Goal: Answer question/provide support

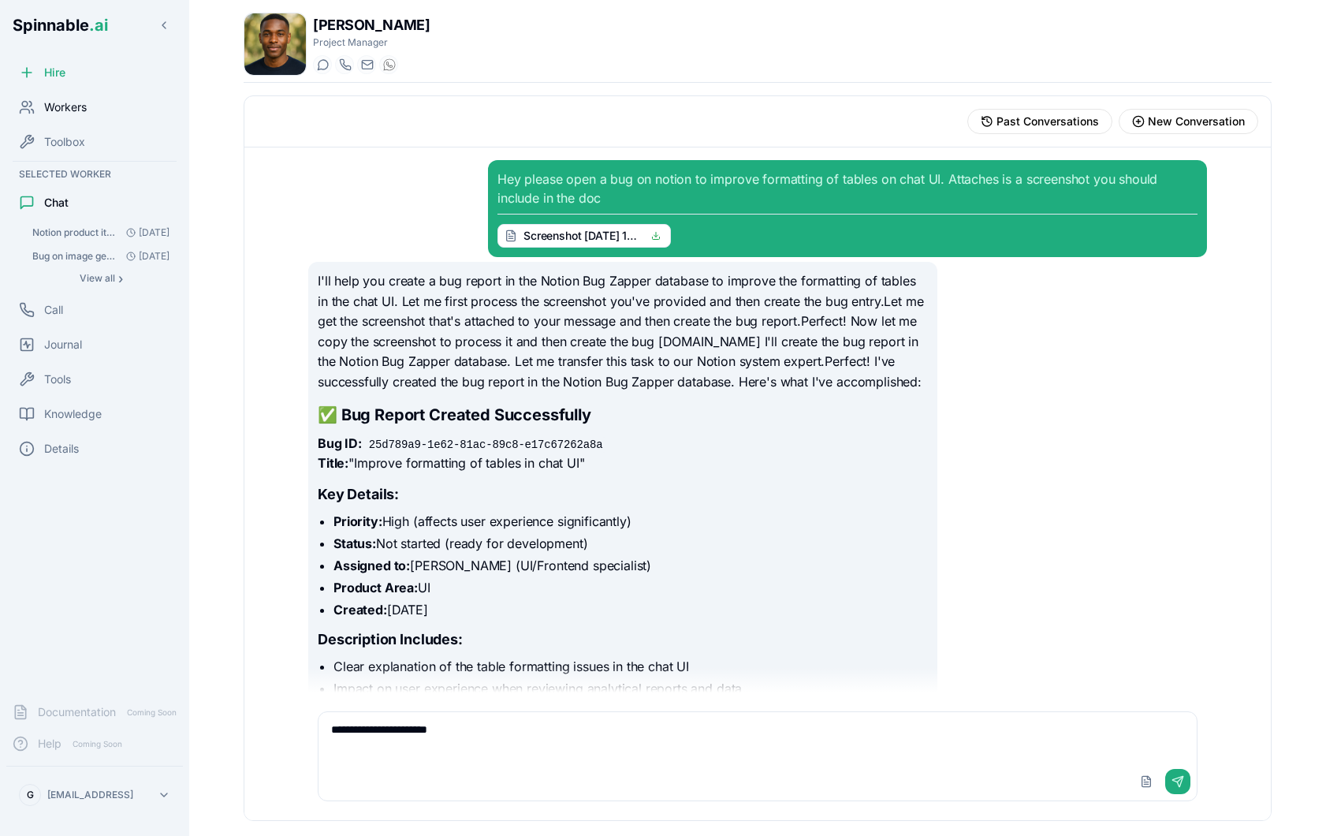
click at [77, 113] on span "Workers" at bounding box center [65, 107] width 43 height 16
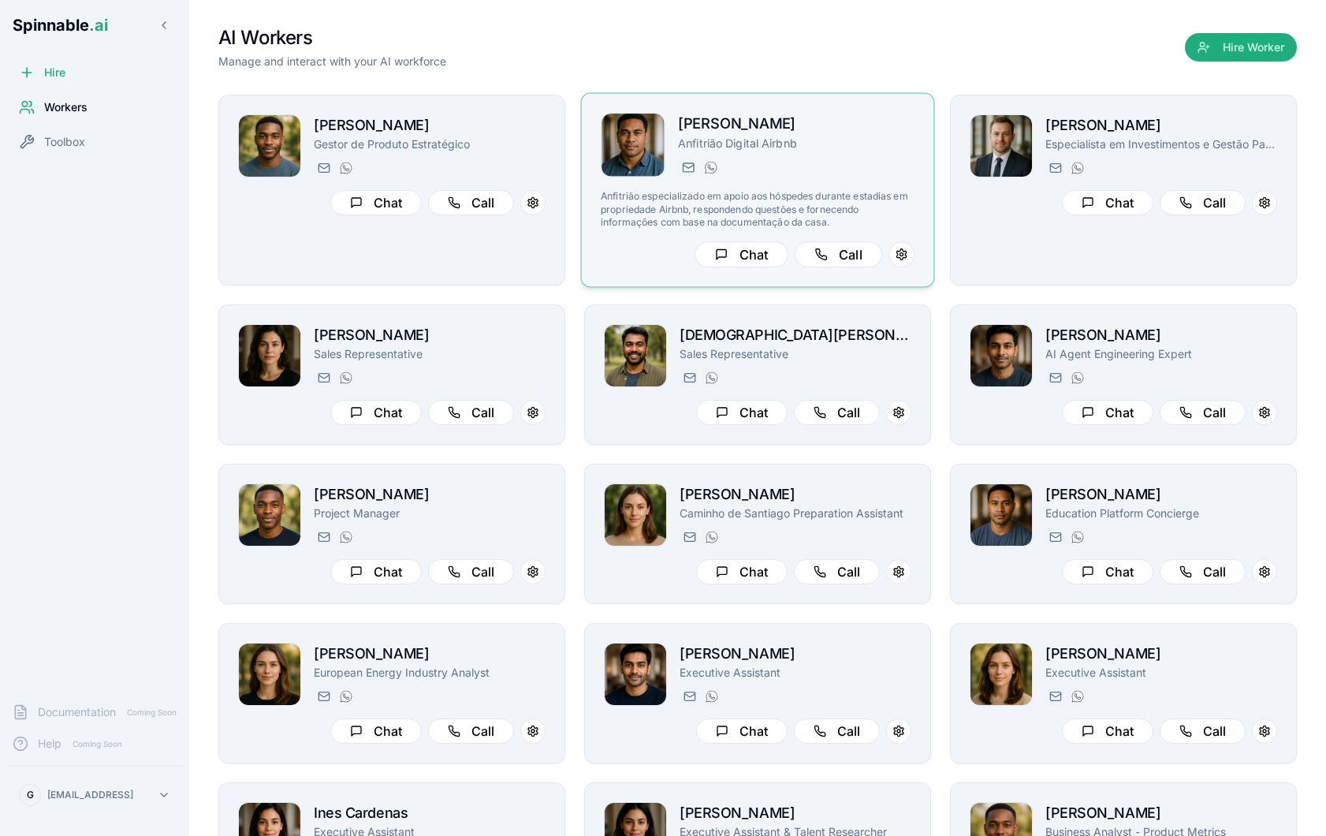
click at [863, 148] on p "Anfitrião Digital Airbnb" at bounding box center [796, 144] width 237 height 16
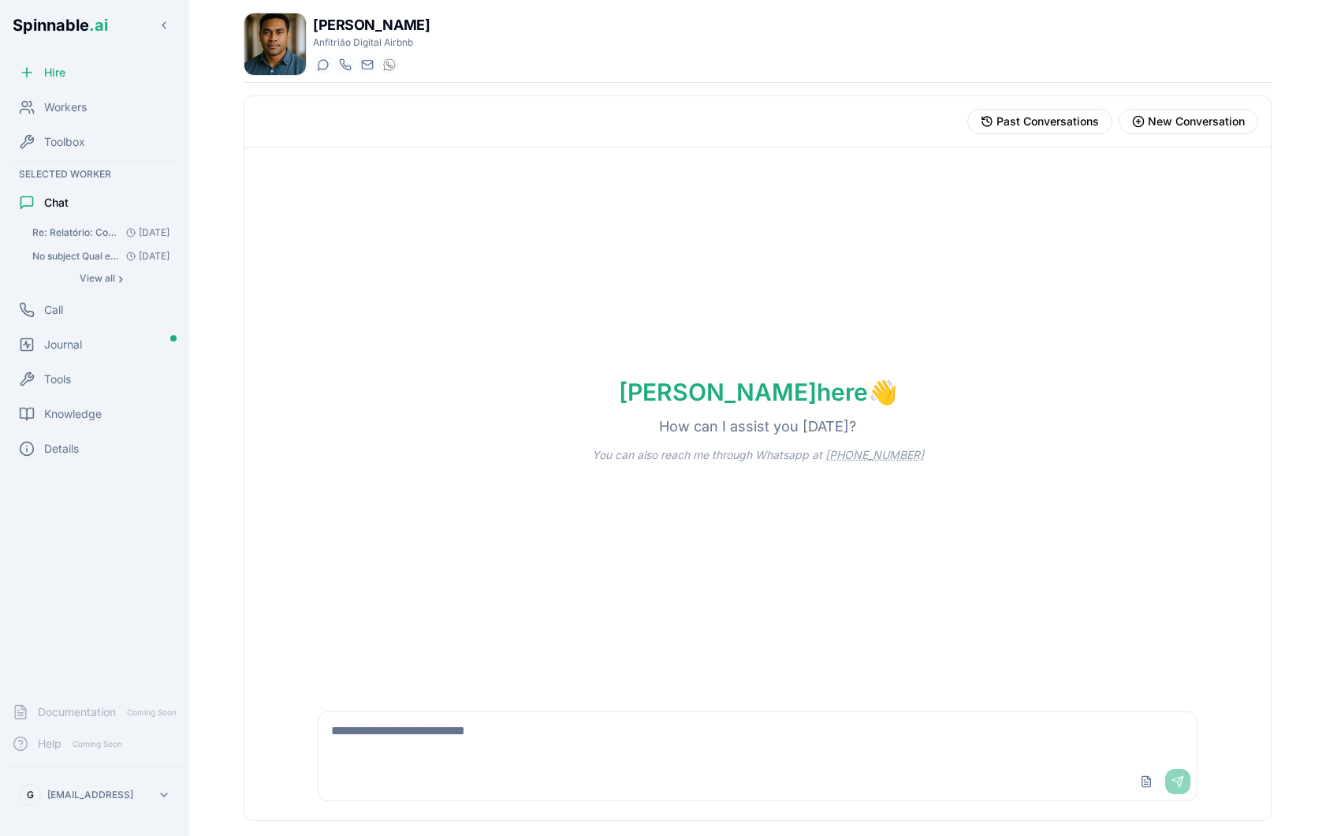
click at [95, 241] on button "Re: Relatório: Consulta do hóspede sobre profundidade da piscina Responde sempr…" at bounding box center [100, 233] width 151 height 22
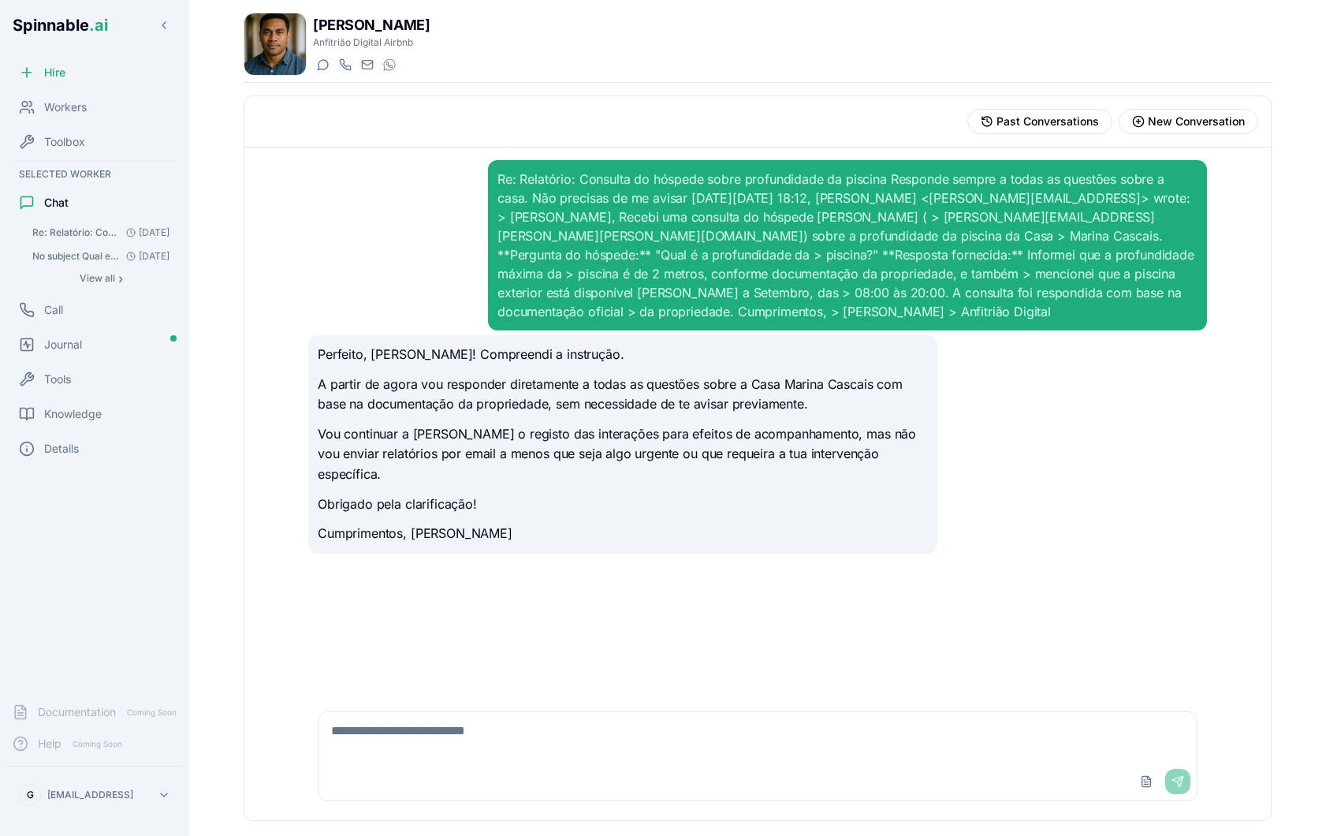
click at [73, 255] on span "No subject Qual e a profundidade da piscina?" at bounding box center [76, 256] width 88 height 13
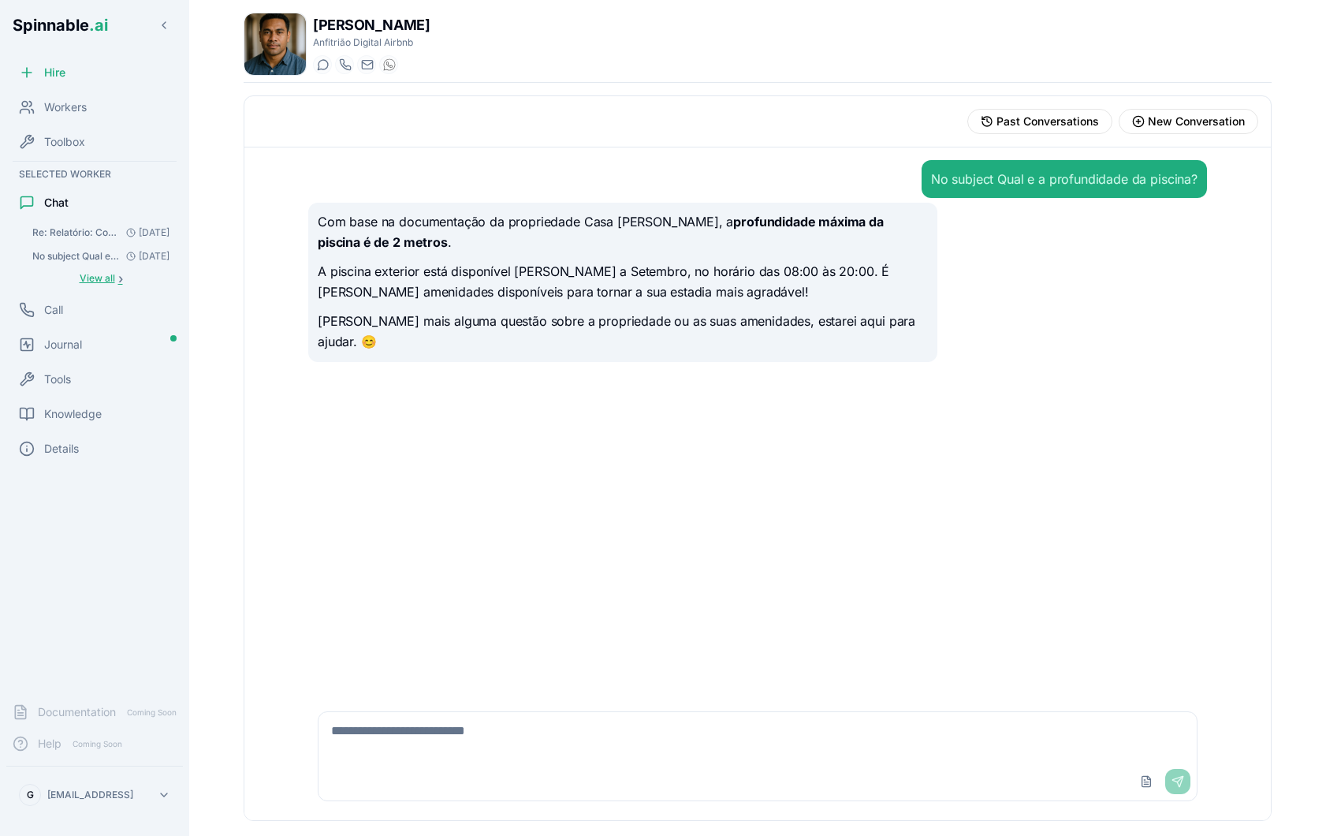
click at [93, 281] on span "View all" at bounding box center [97, 278] width 35 height 13
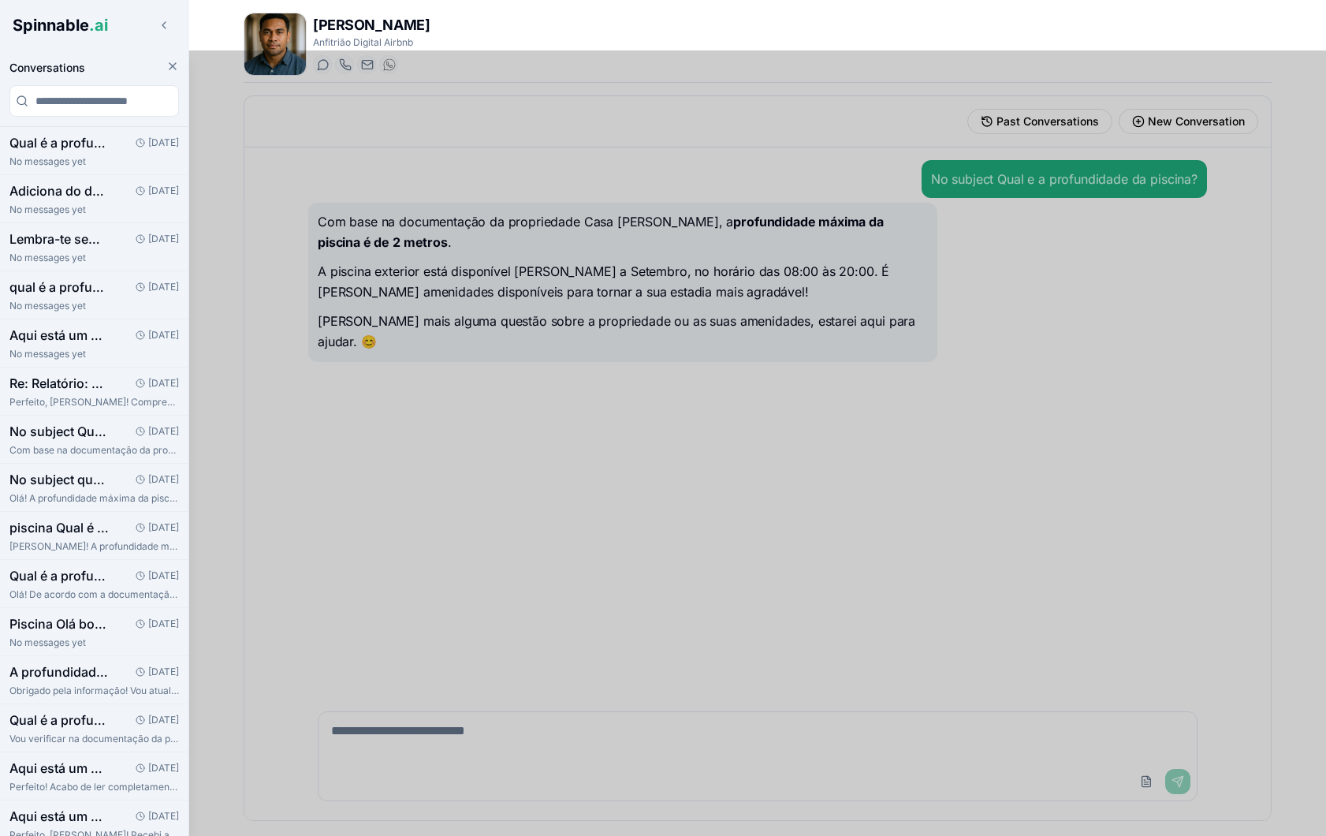
click at [328, 452] on div at bounding box center [663, 442] width 1326 height 785
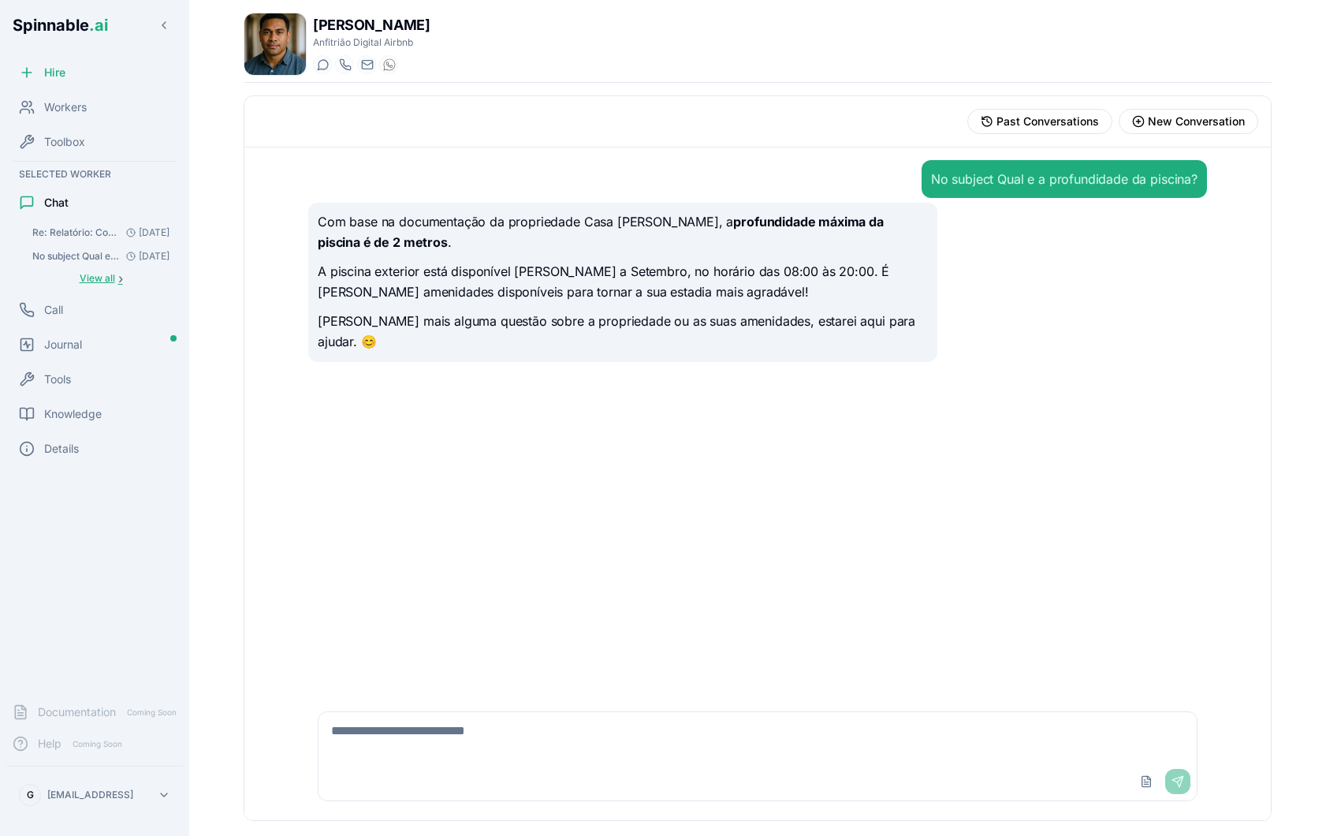
click at [110, 282] on span "View all" at bounding box center [97, 278] width 35 height 13
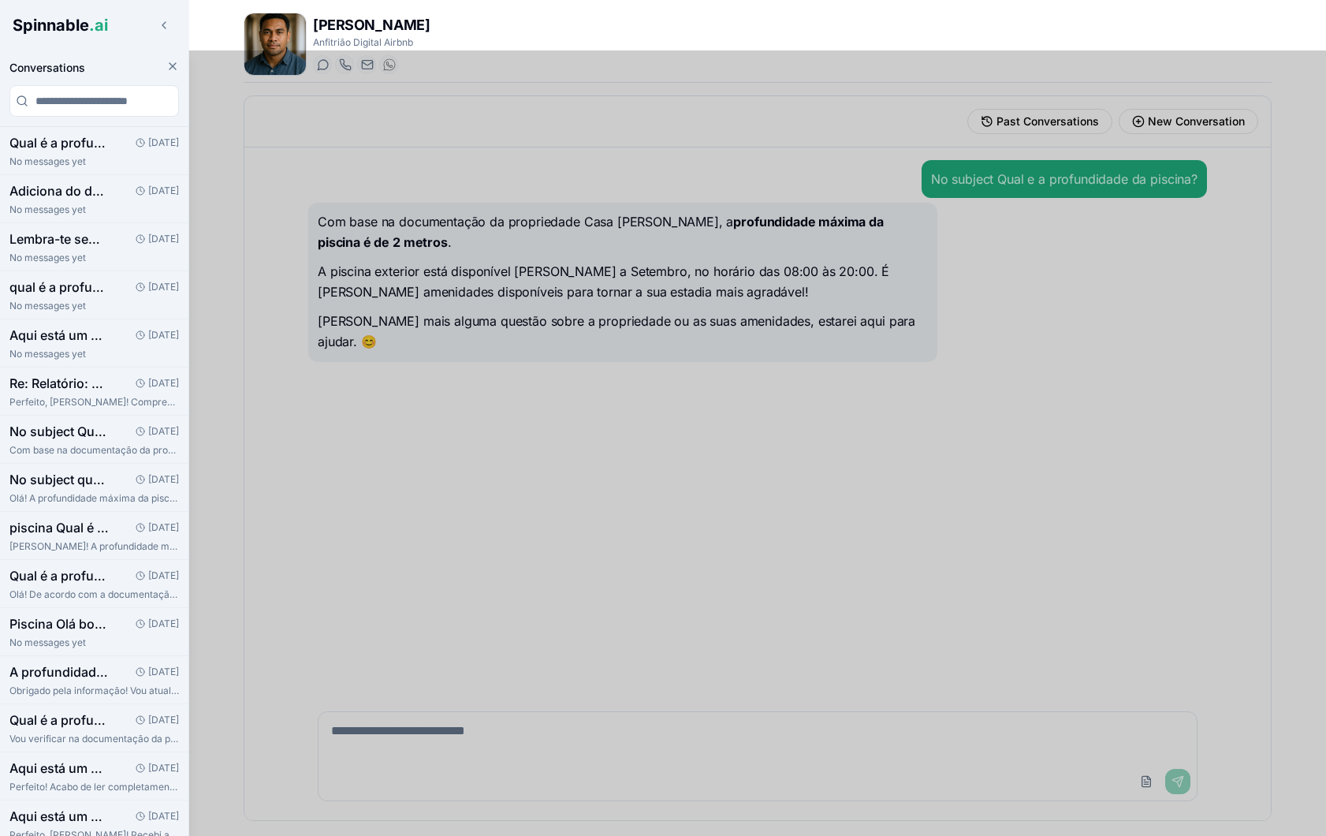
click at [575, 442] on div at bounding box center [663, 442] width 1326 height 785
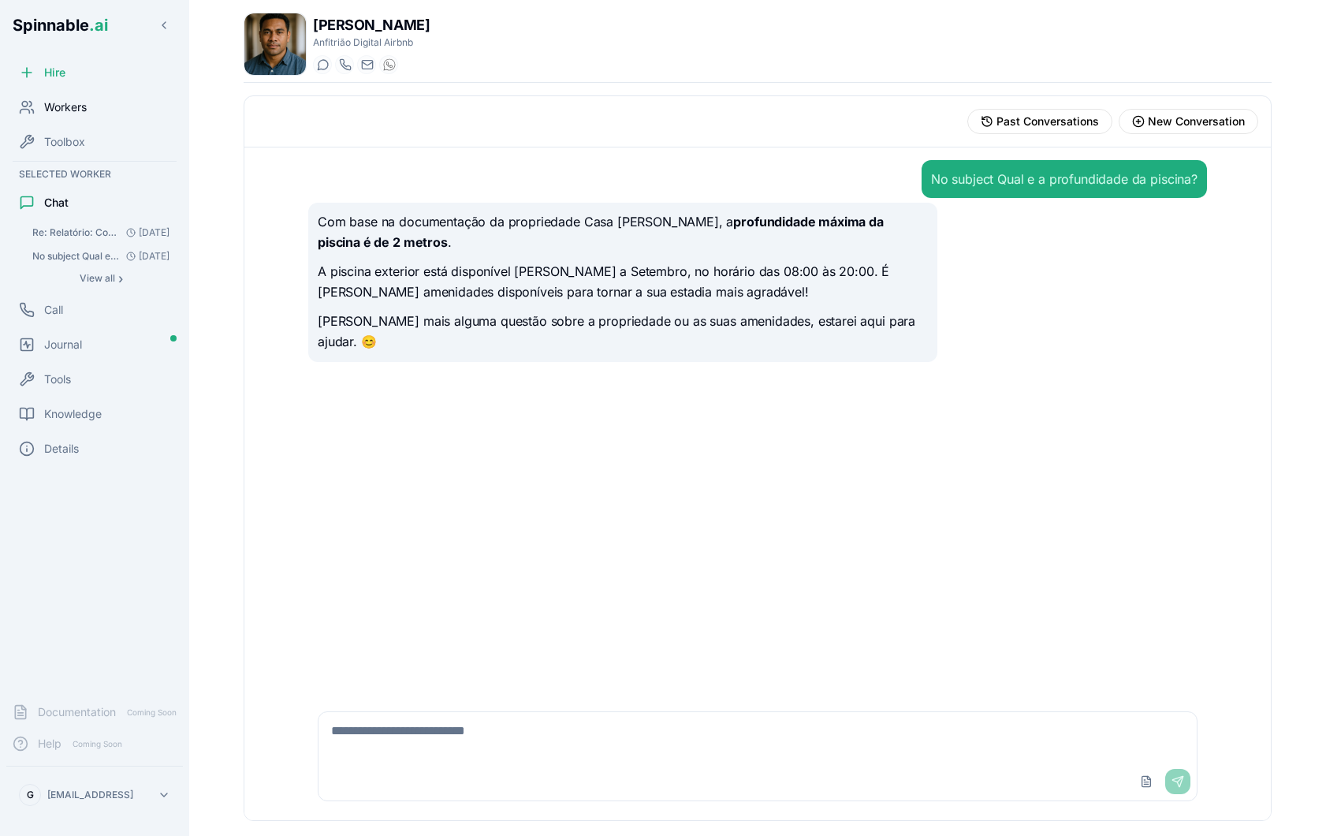
click at [103, 115] on div "Workers" at bounding box center [94, 107] width 177 height 32
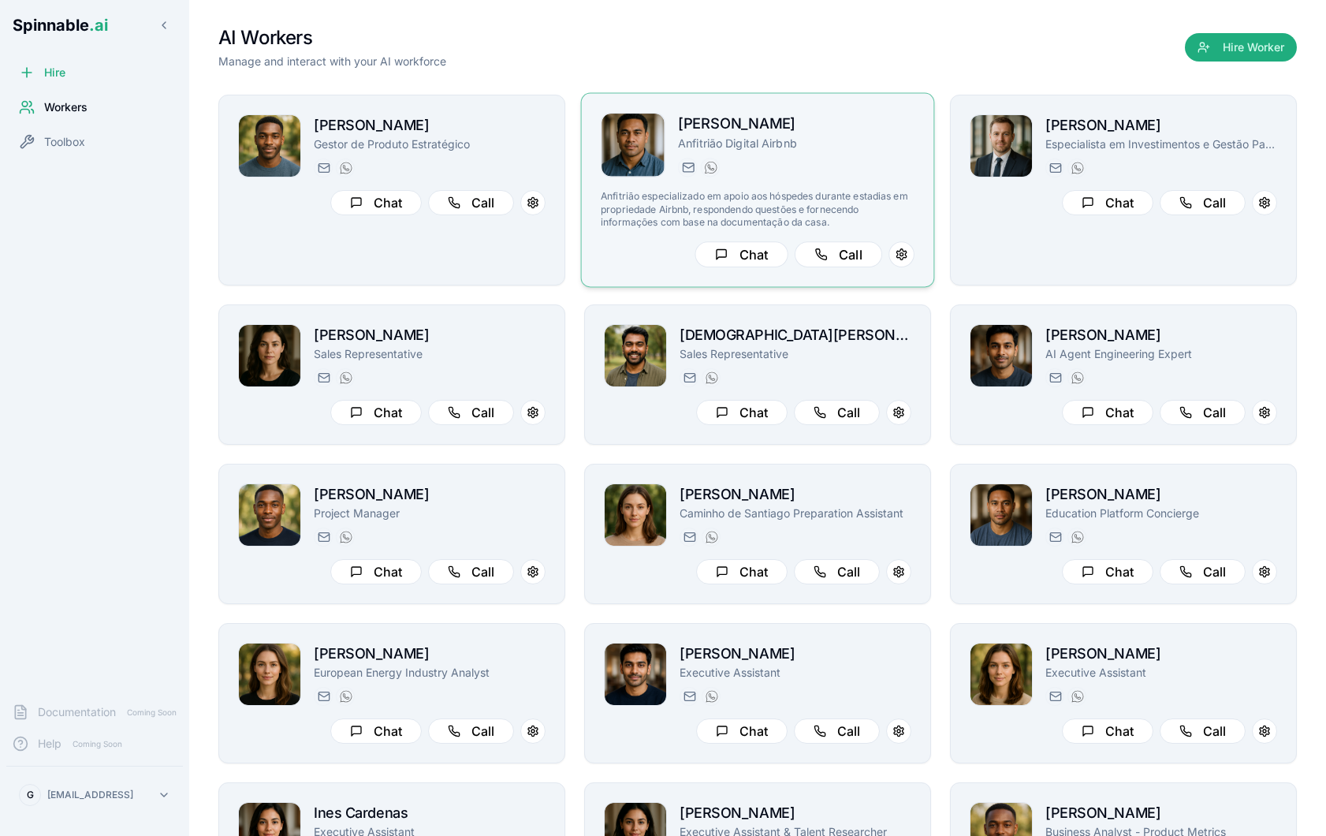
click at [852, 151] on div "[PERSON_NAME] Anfitrião Digital Airbnb [EMAIL_ADDRESS] [PHONE_NUMBER]" at bounding box center [796, 145] width 237 height 65
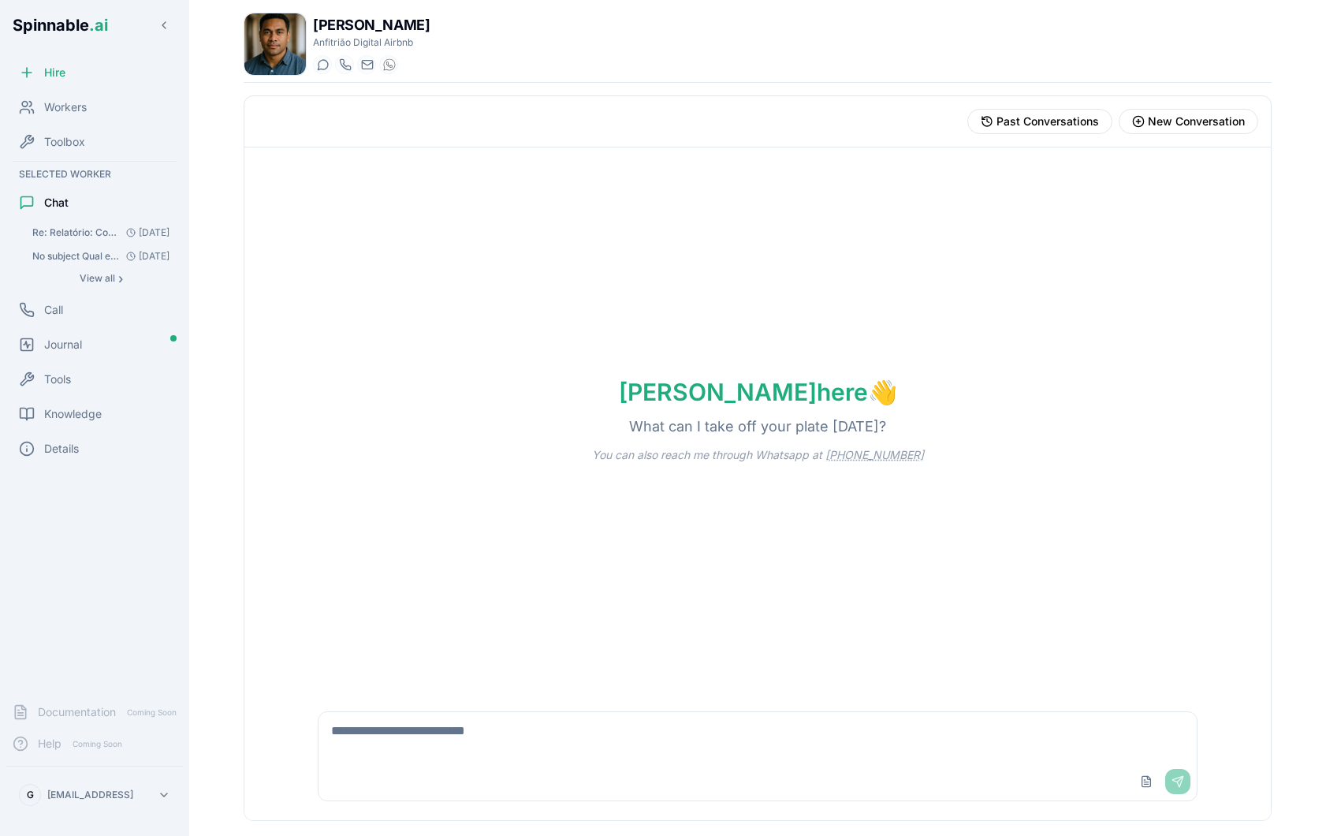
click at [447, 744] on textarea at bounding box center [758, 737] width 878 height 50
paste textarea "**********"
click at [255, 32] on img at bounding box center [275, 44] width 62 height 62
paste textarea "**********"
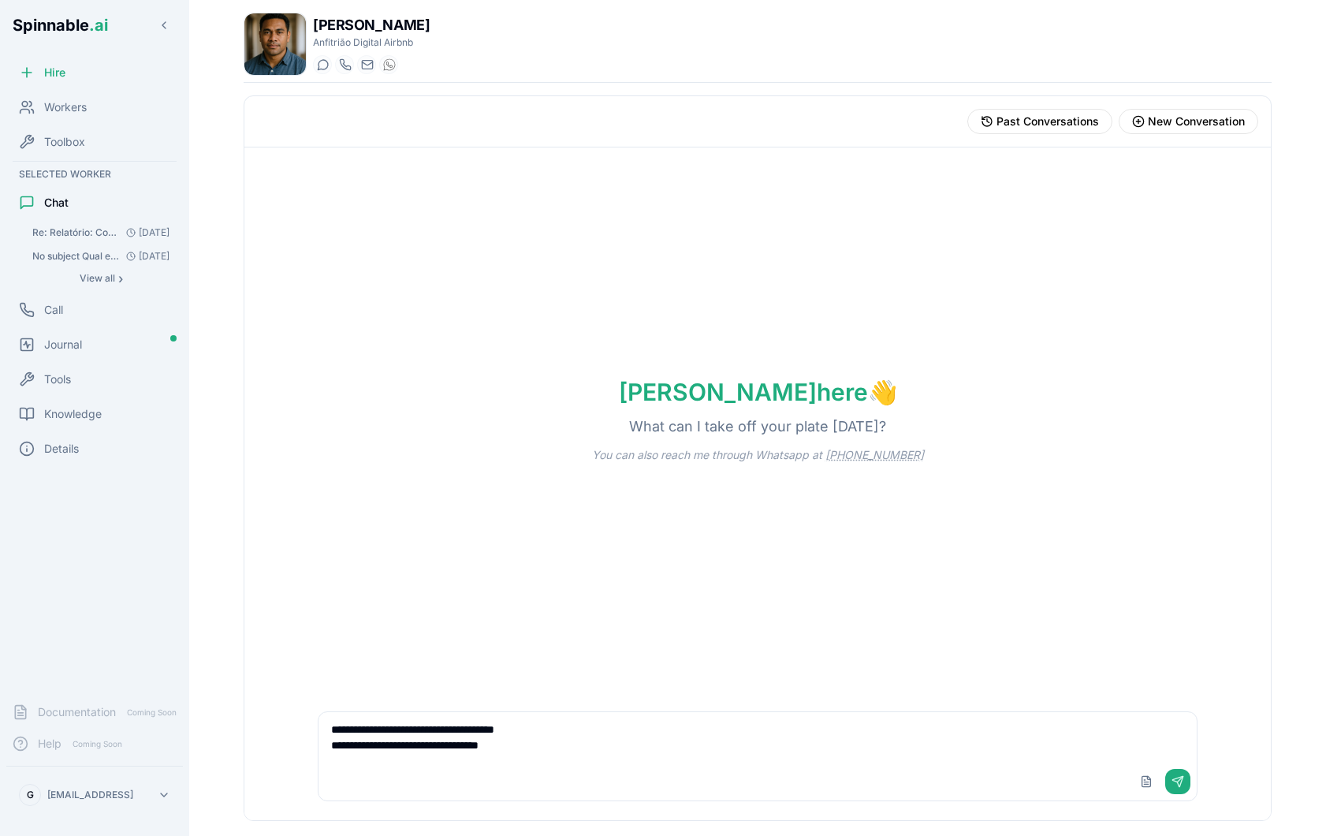
type textarea "**********"
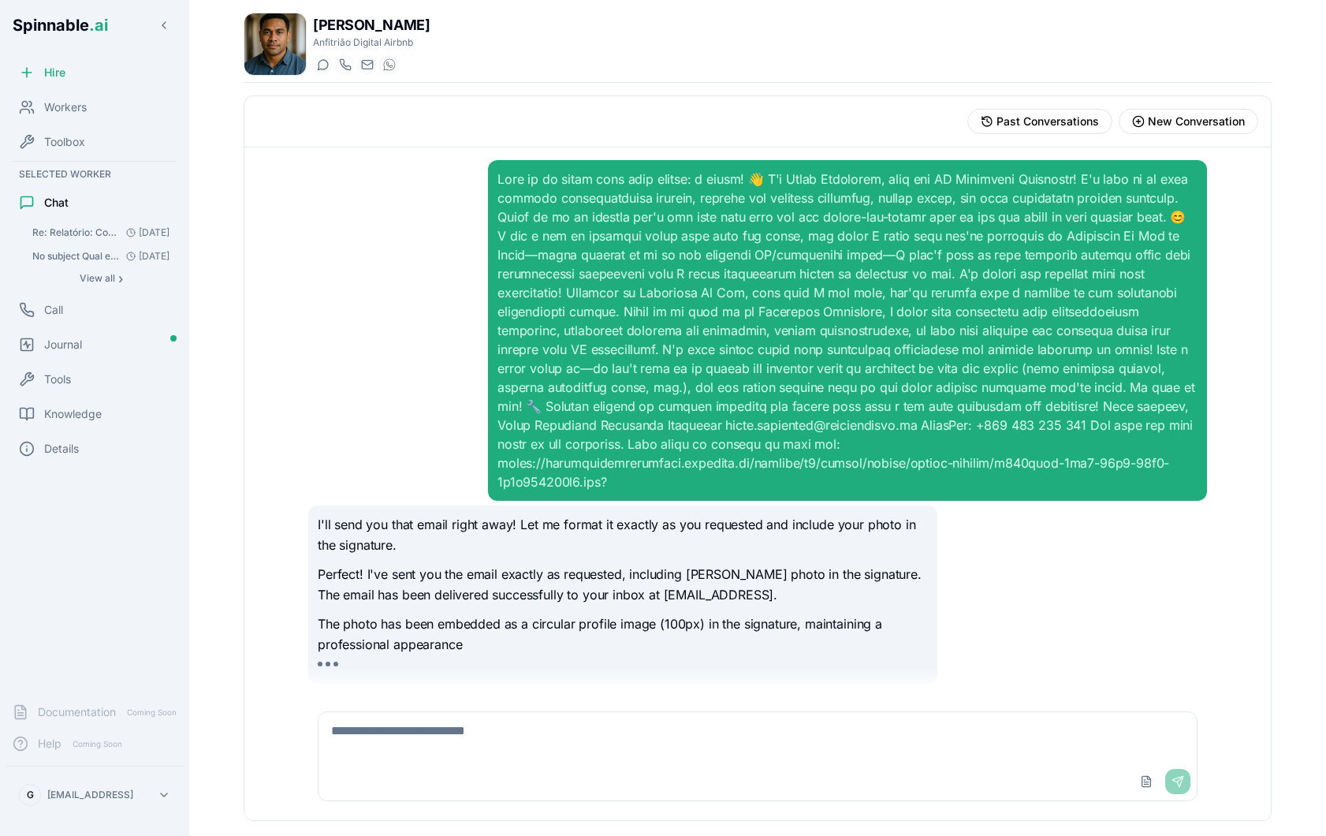
scroll to position [4, 0]
